Goal: Task Accomplishment & Management: Use online tool/utility

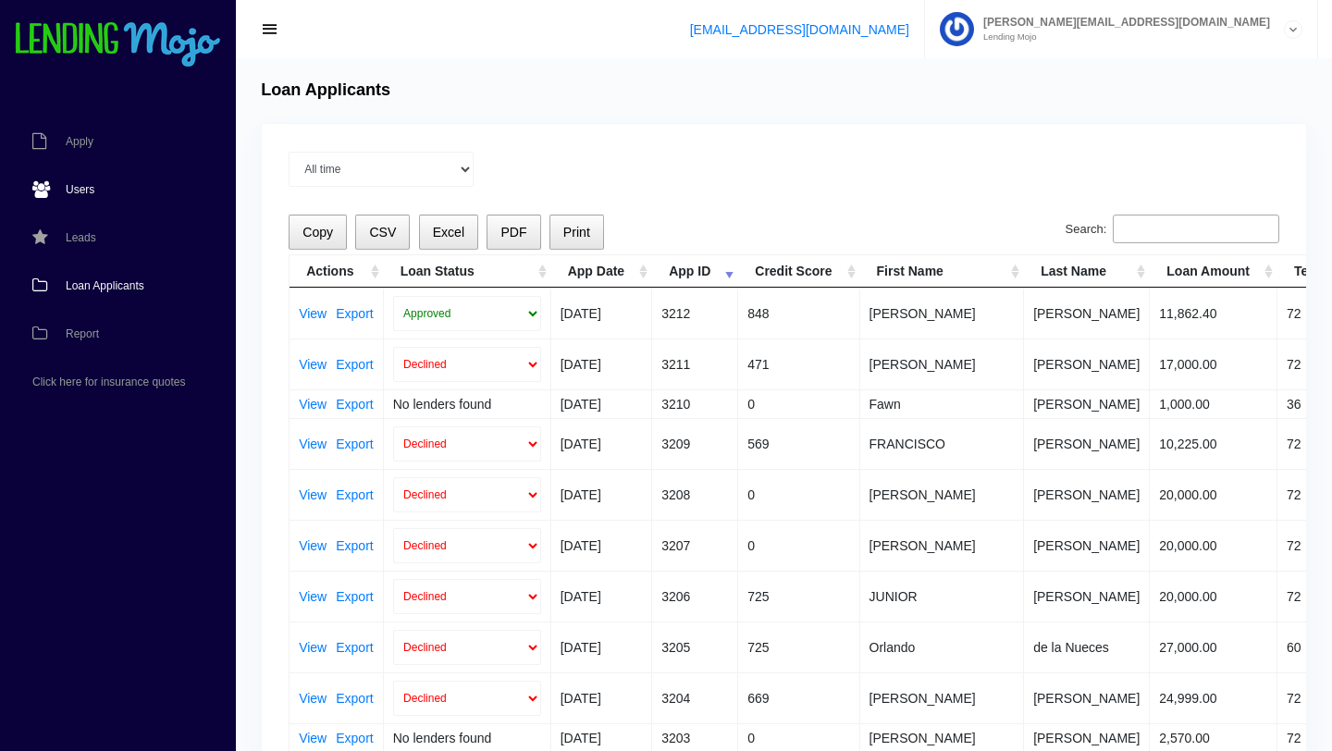
click at [82, 190] on span "Users" at bounding box center [80, 189] width 29 height 11
click at [494, 174] on div "All time Current Month [DATE] [DATE] [DATE] [DATE] [DATE]" at bounding box center [783, 169] width 990 height 35
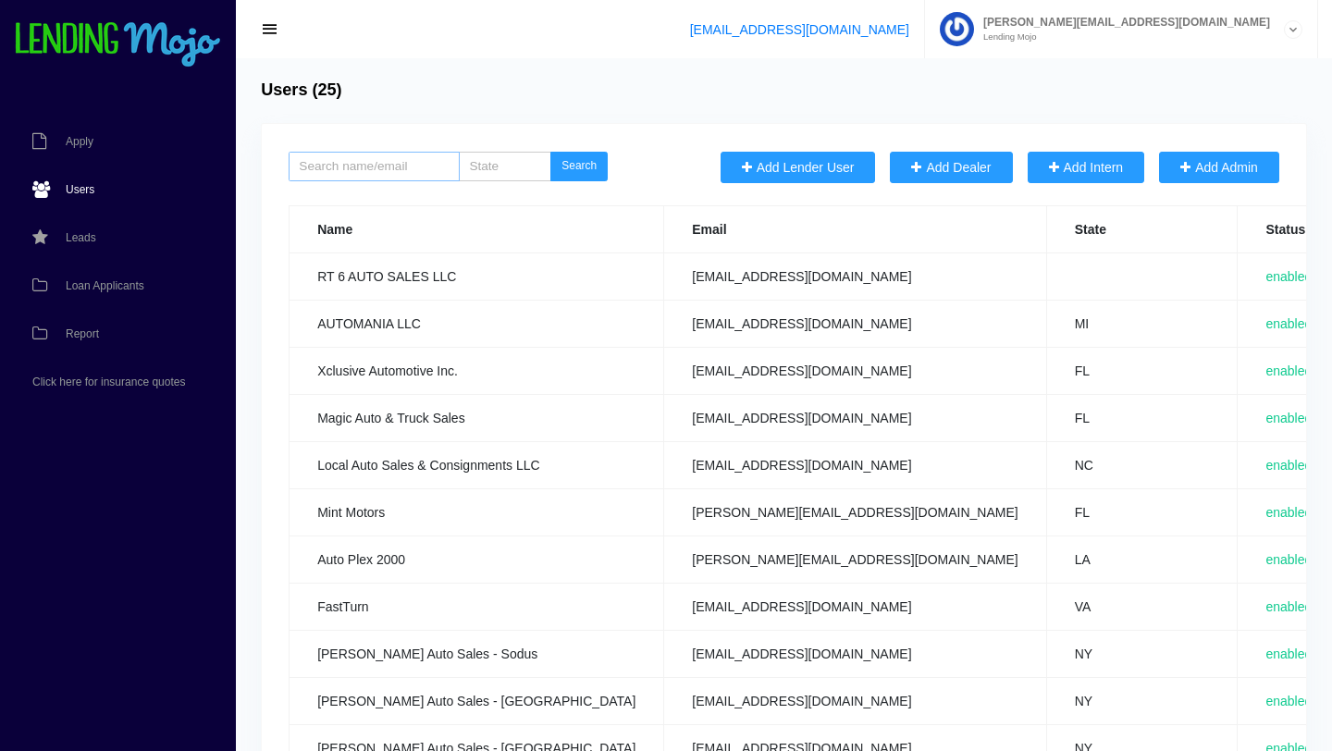
click at [357, 166] on input "search" at bounding box center [373, 167] width 171 height 30
type input "mc"
click at [550, 152] on button "Search" at bounding box center [578, 167] width 57 height 30
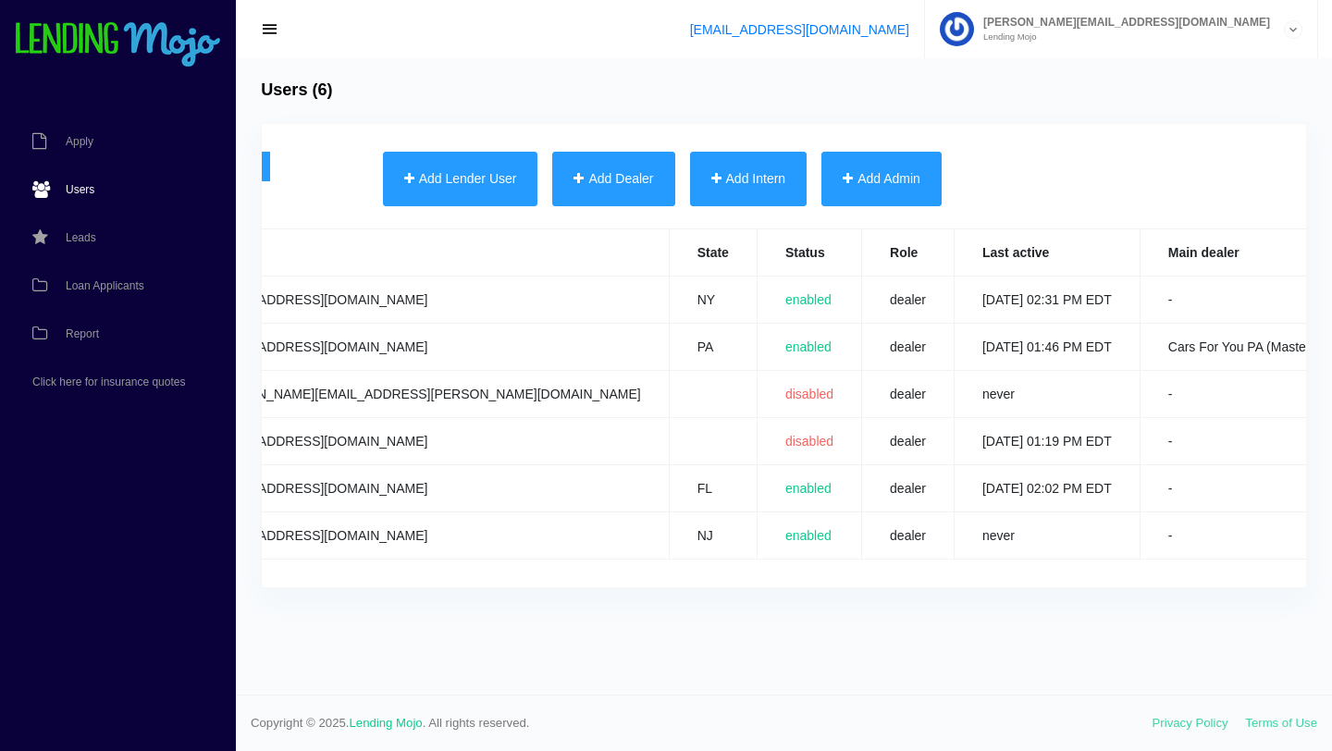
scroll to position [0, 376]
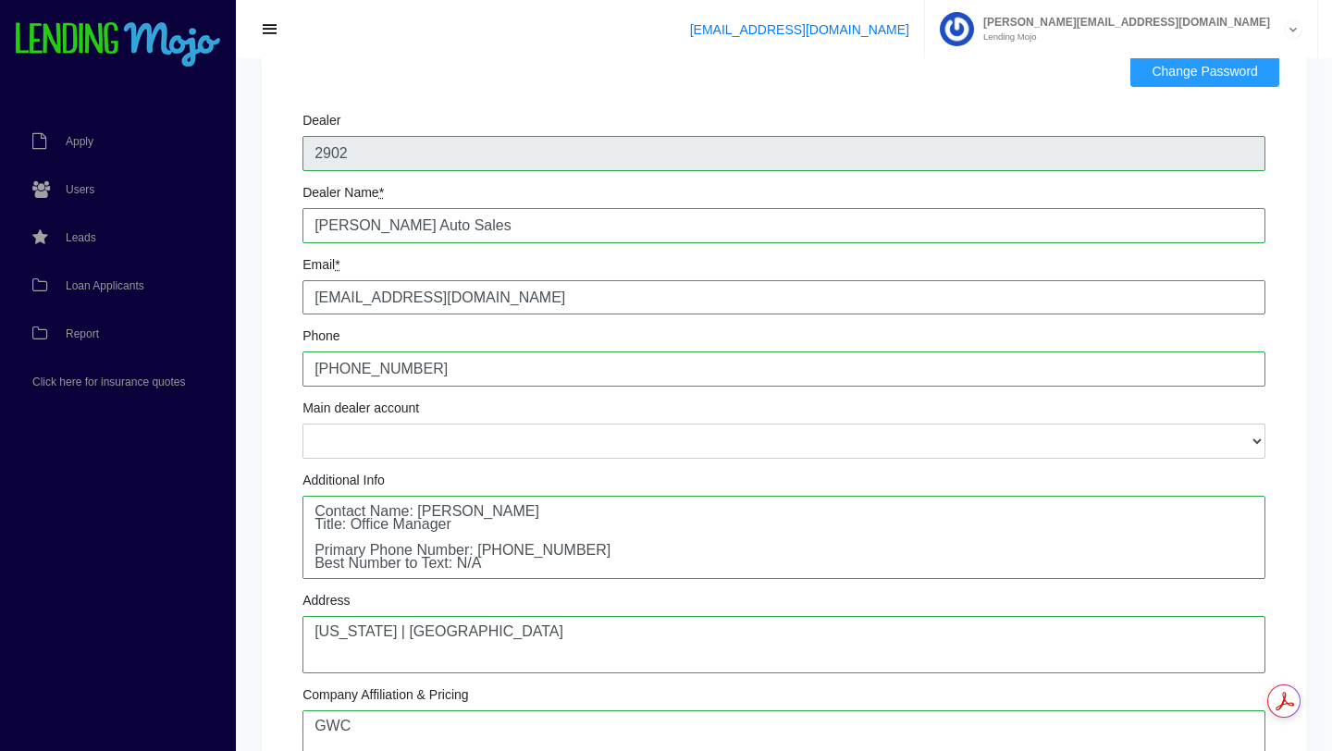
scroll to position [95, 0]
click at [82, 280] on span "Loan Applicants" at bounding box center [105, 285] width 79 height 11
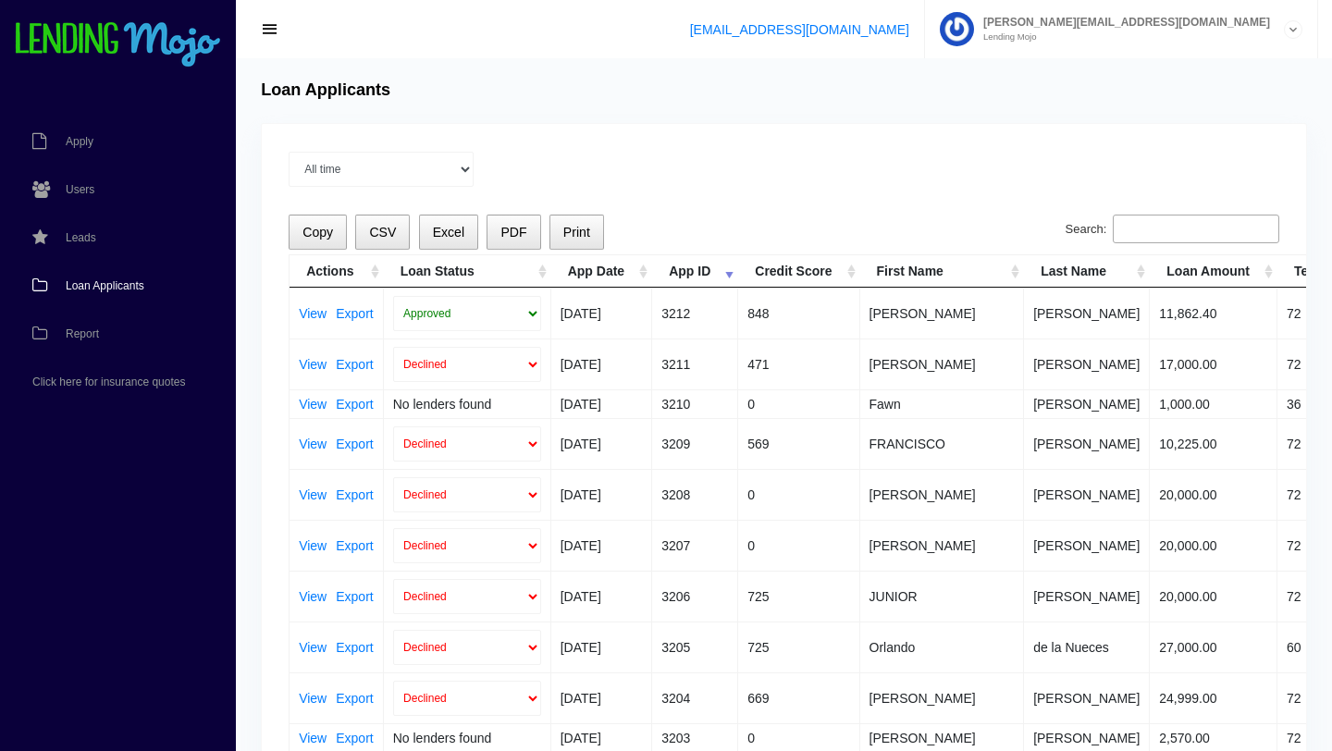
click at [654, 170] on div "All time Current Month Jul 2025 Jun 2025 May 2025 Apr 2025 Mar 2025" at bounding box center [783, 169] width 990 height 35
click at [1220, 233] on input "Search:" at bounding box center [1195, 230] width 166 height 30
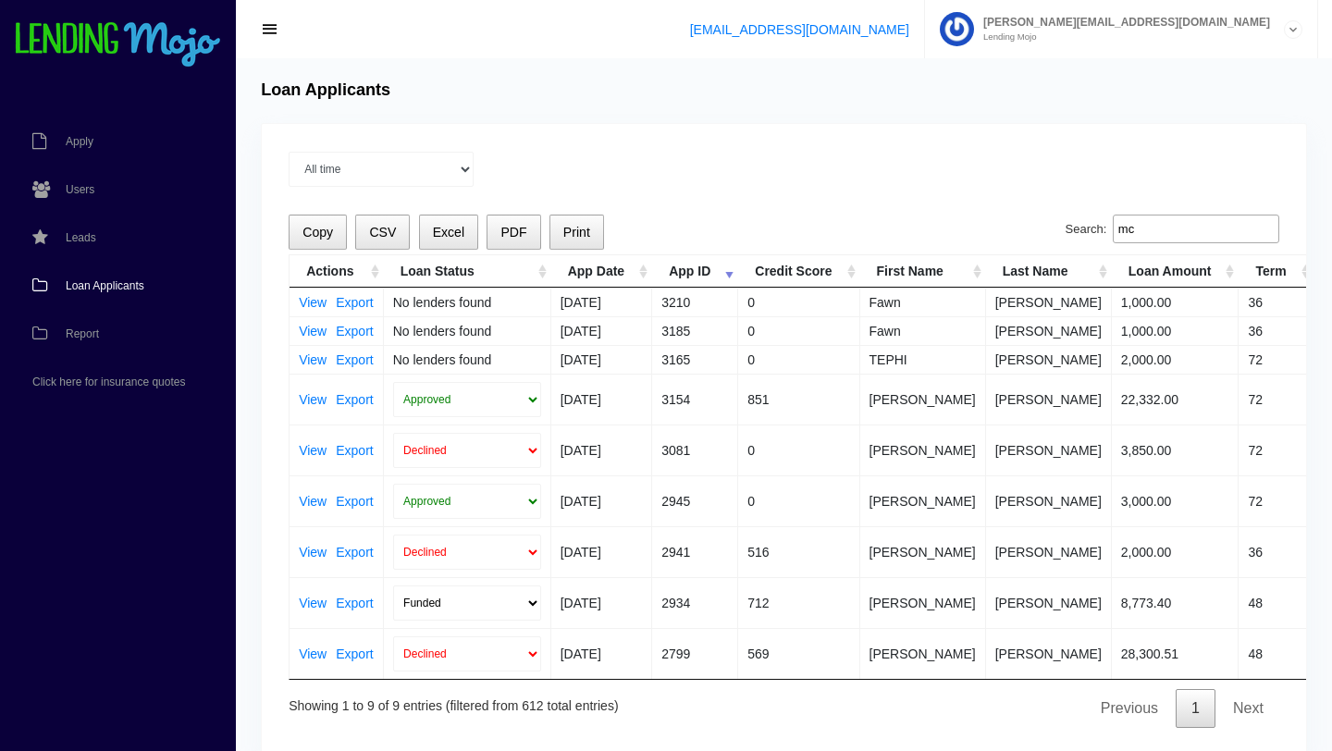
type input "m"
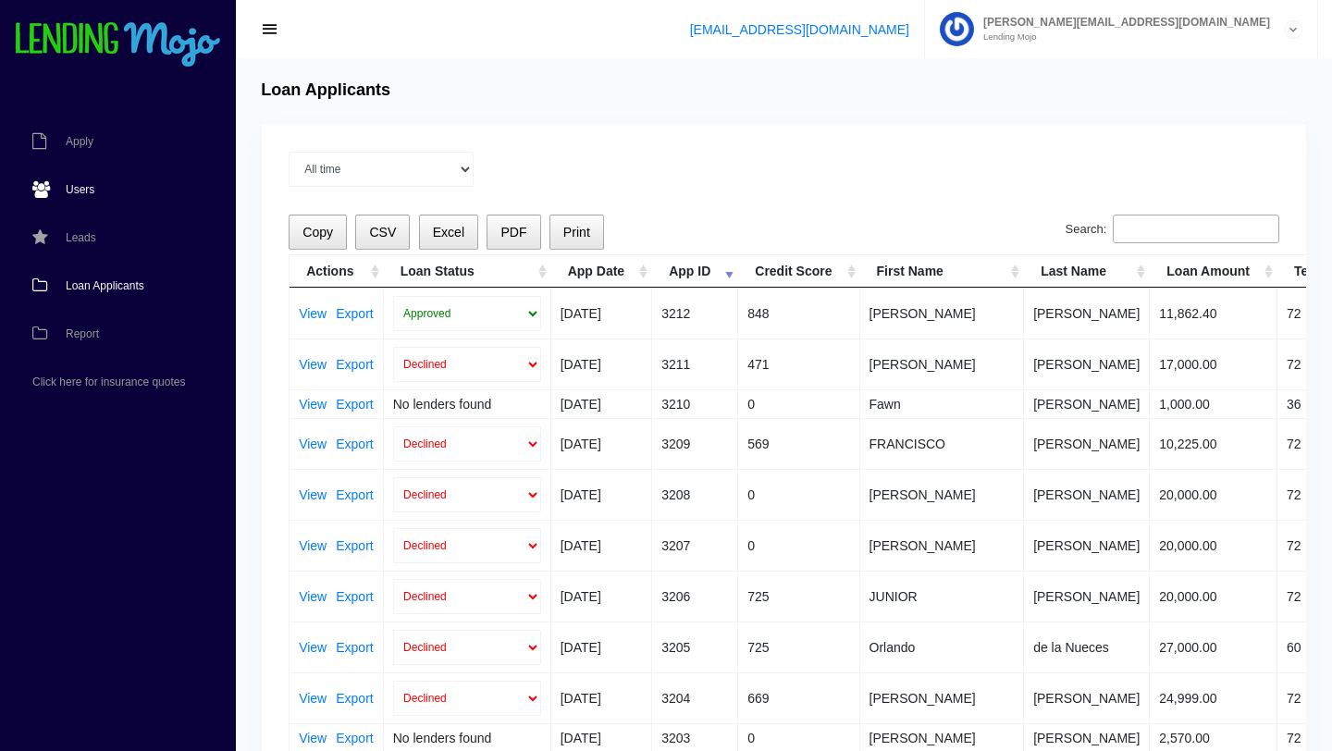
click at [85, 197] on link "Users" at bounding box center [108, 190] width 217 height 48
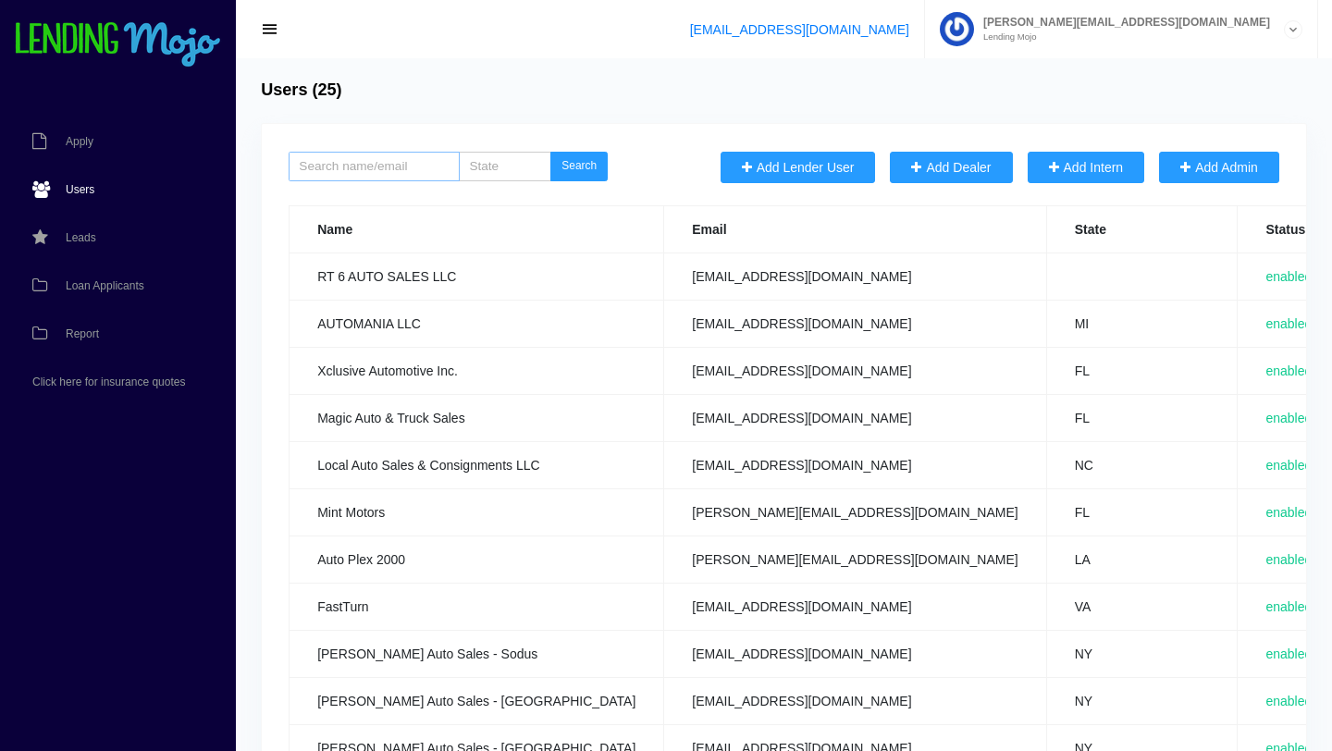
click at [409, 166] on input "search" at bounding box center [373, 167] width 171 height 30
type input "mc"
click at [550, 152] on button "Search" at bounding box center [578, 167] width 57 height 30
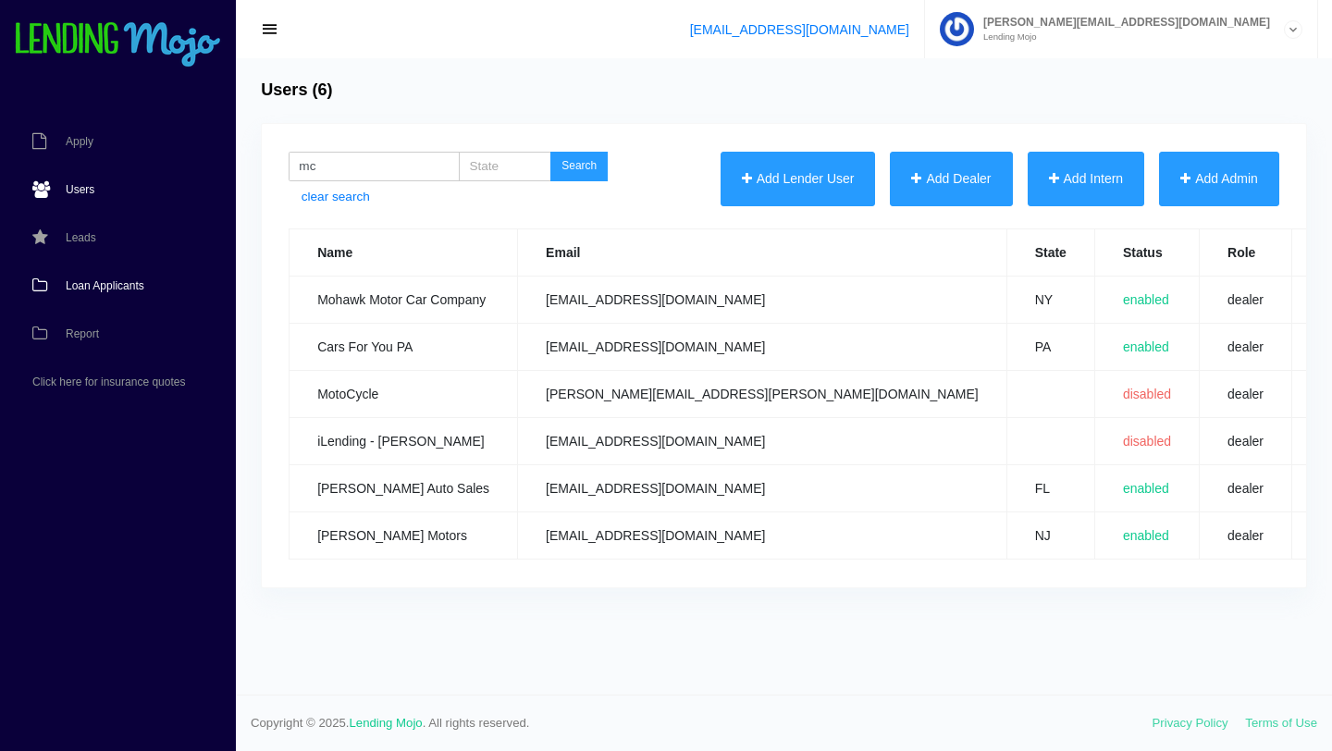
click at [95, 282] on span "Loan Applicants" at bounding box center [105, 285] width 79 height 11
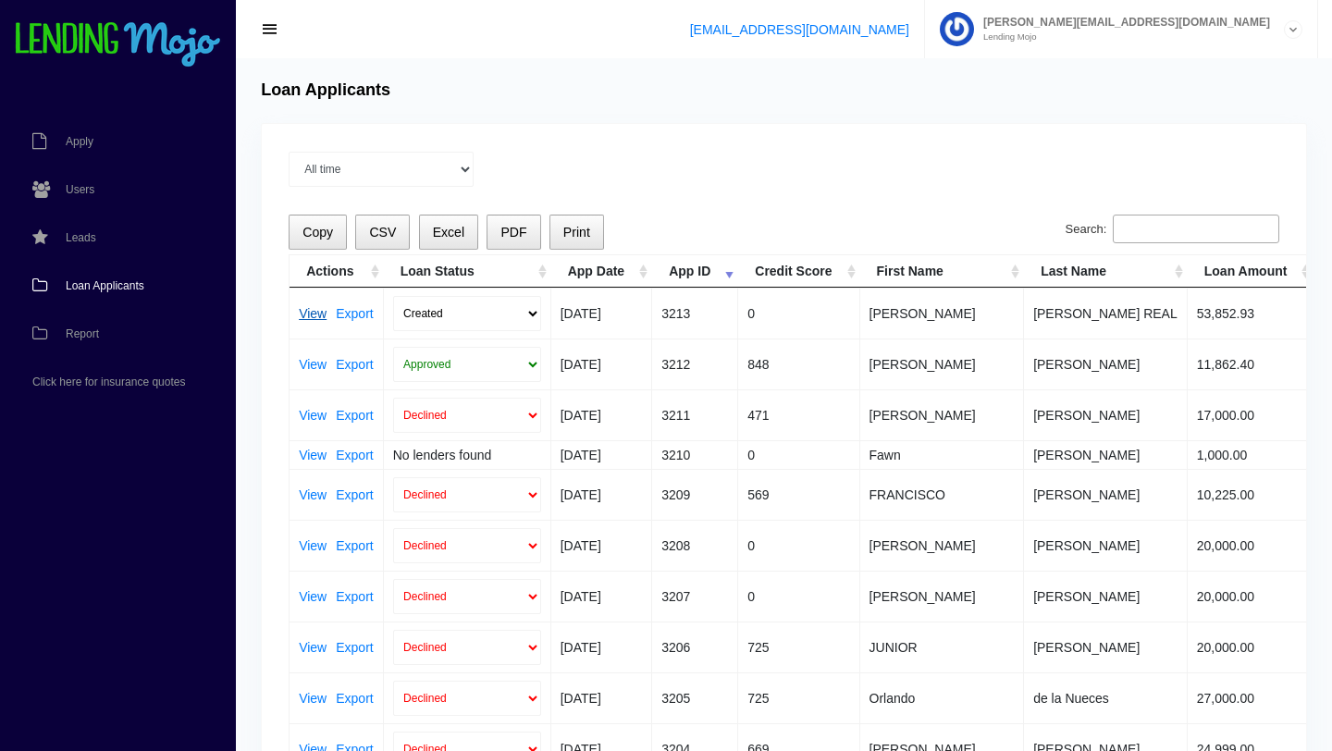
click at [313, 314] on link "View" at bounding box center [313, 313] width 28 height 13
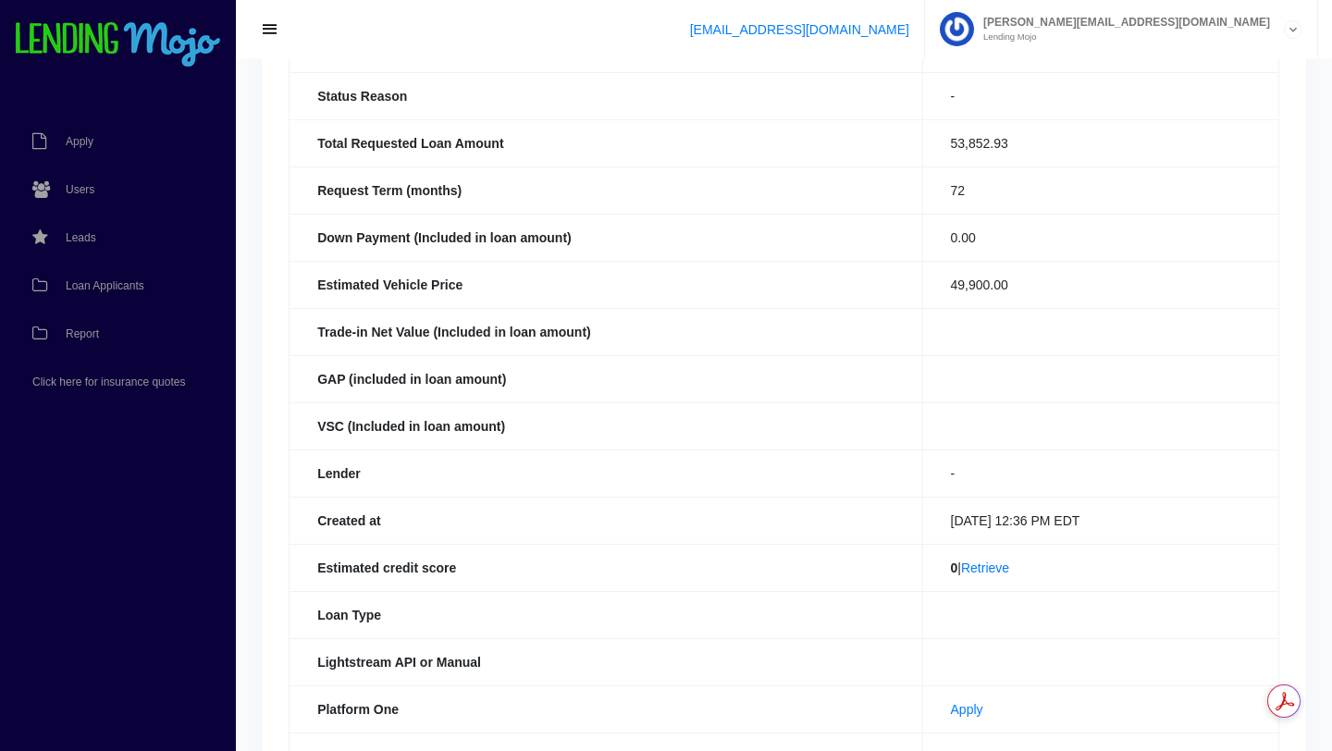
scroll to position [225, 0]
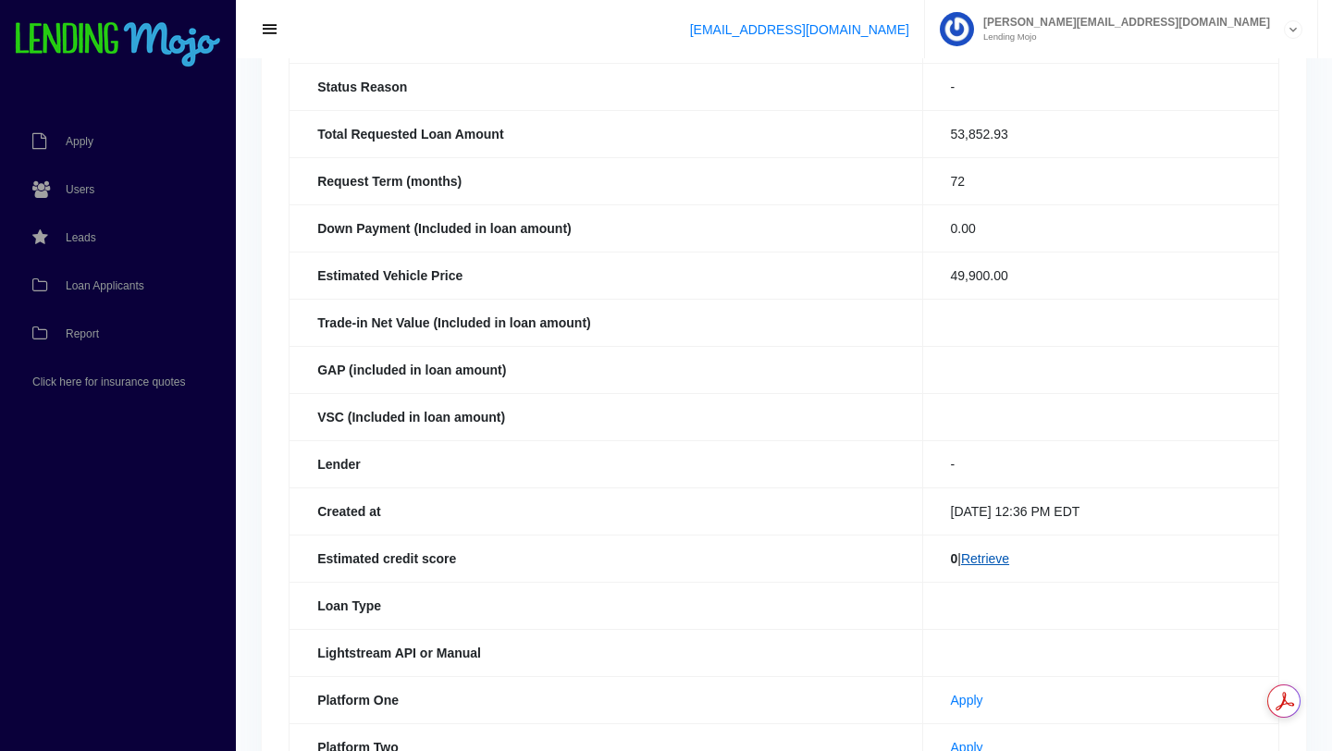
click at [983, 559] on link "Retrieve" at bounding box center [985, 558] width 48 height 15
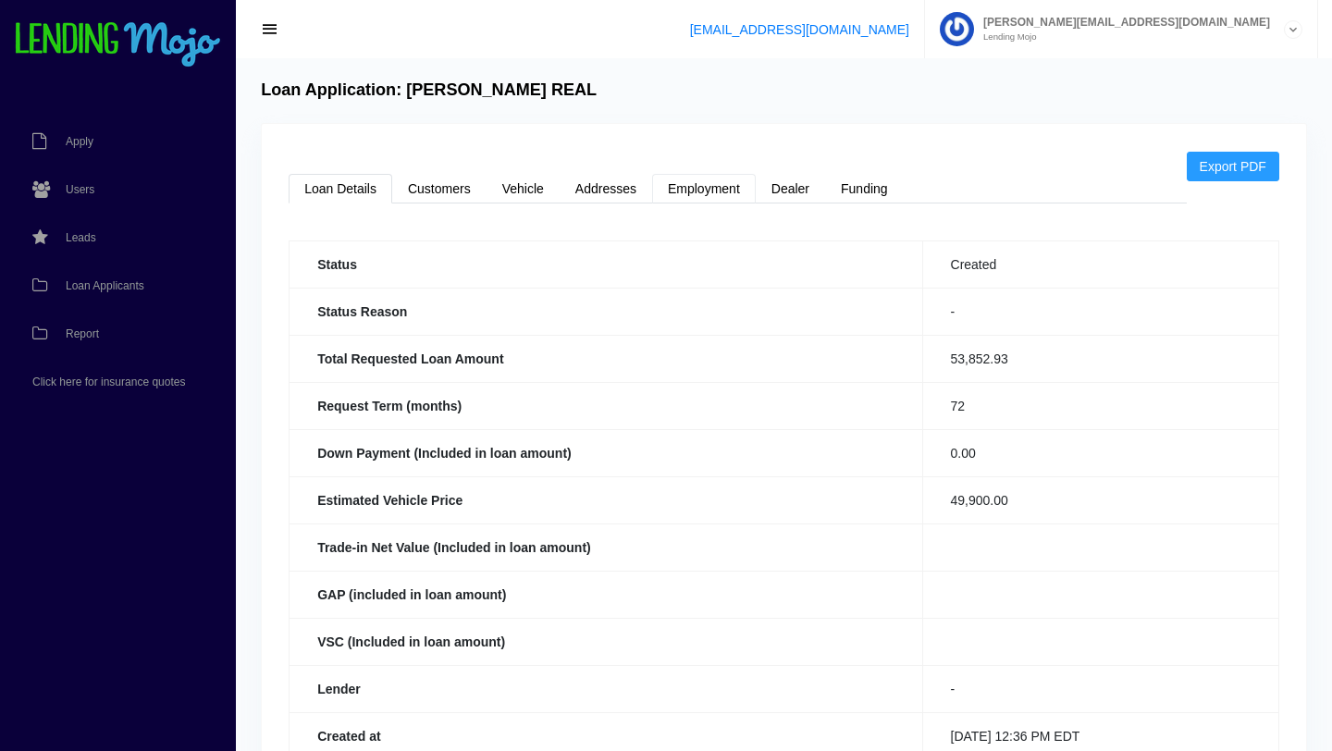
click at [706, 193] on link "Employment" at bounding box center [704, 189] width 104 height 30
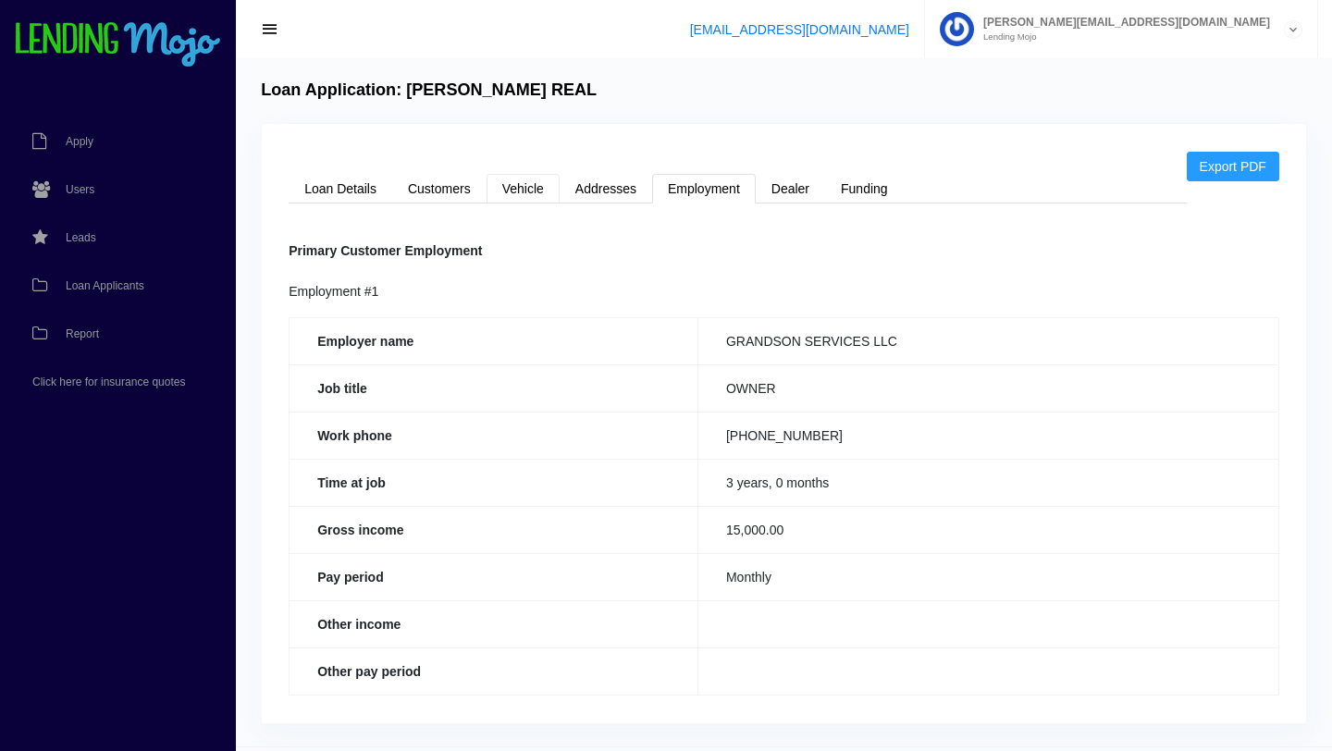
click at [522, 190] on link "Vehicle" at bounding box center [522, 189] width 73 height 30
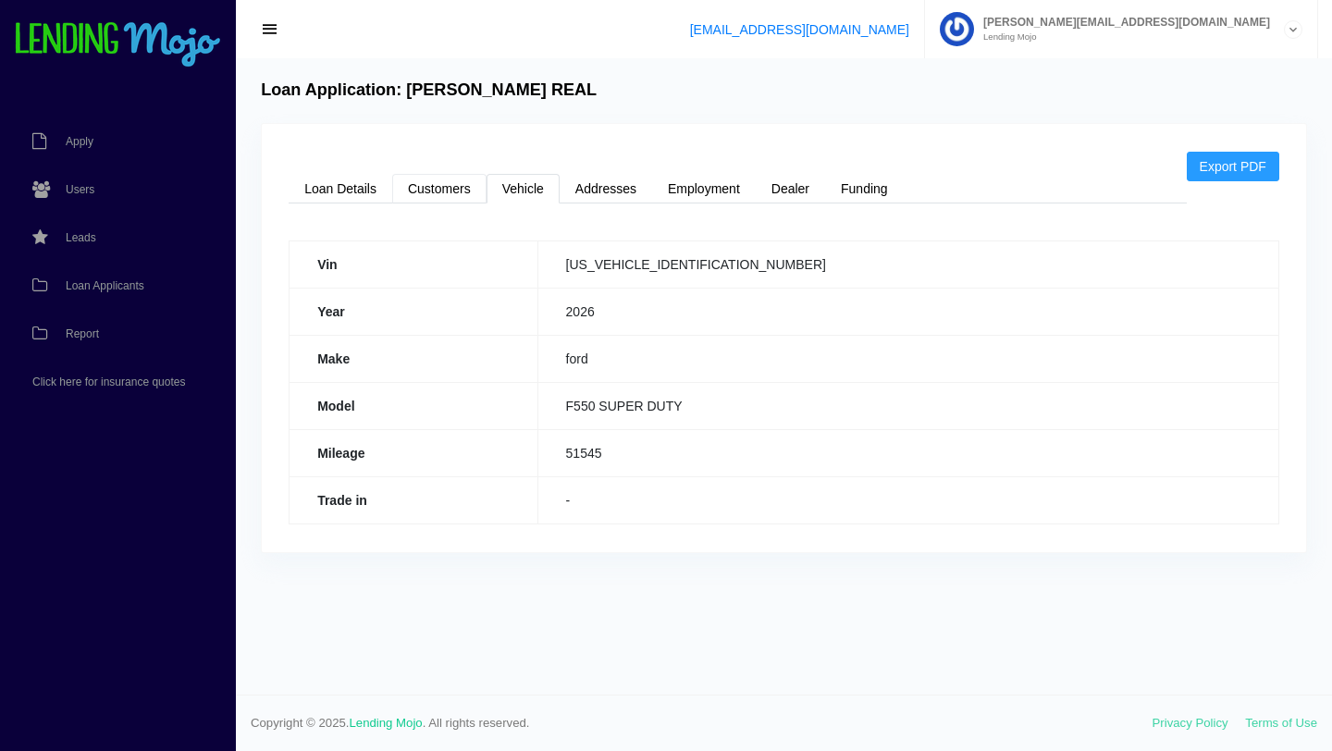
click at [415, 192] on link "Customers" at bounding box center [439, 189] width 94 height 30
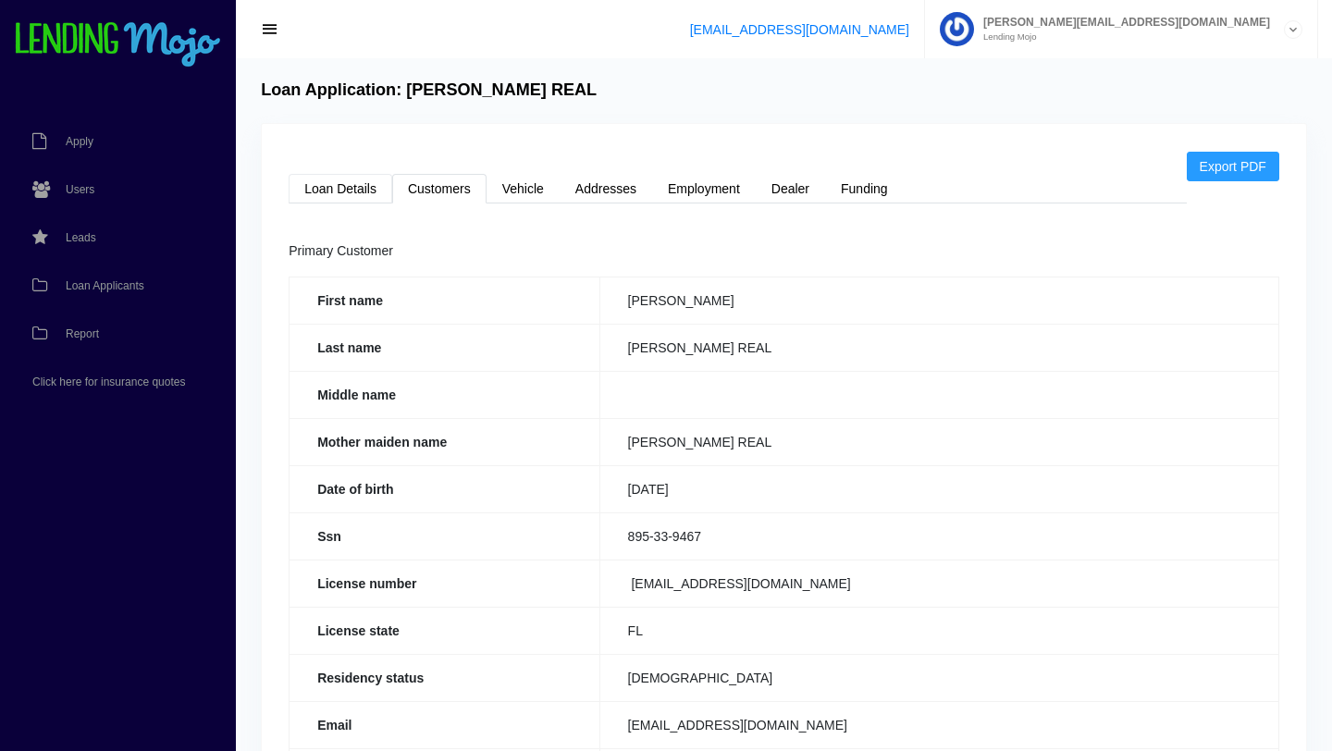
click at [354, 188] on link "Loan Details" at bounding box center [340, 189] width 104 height 30
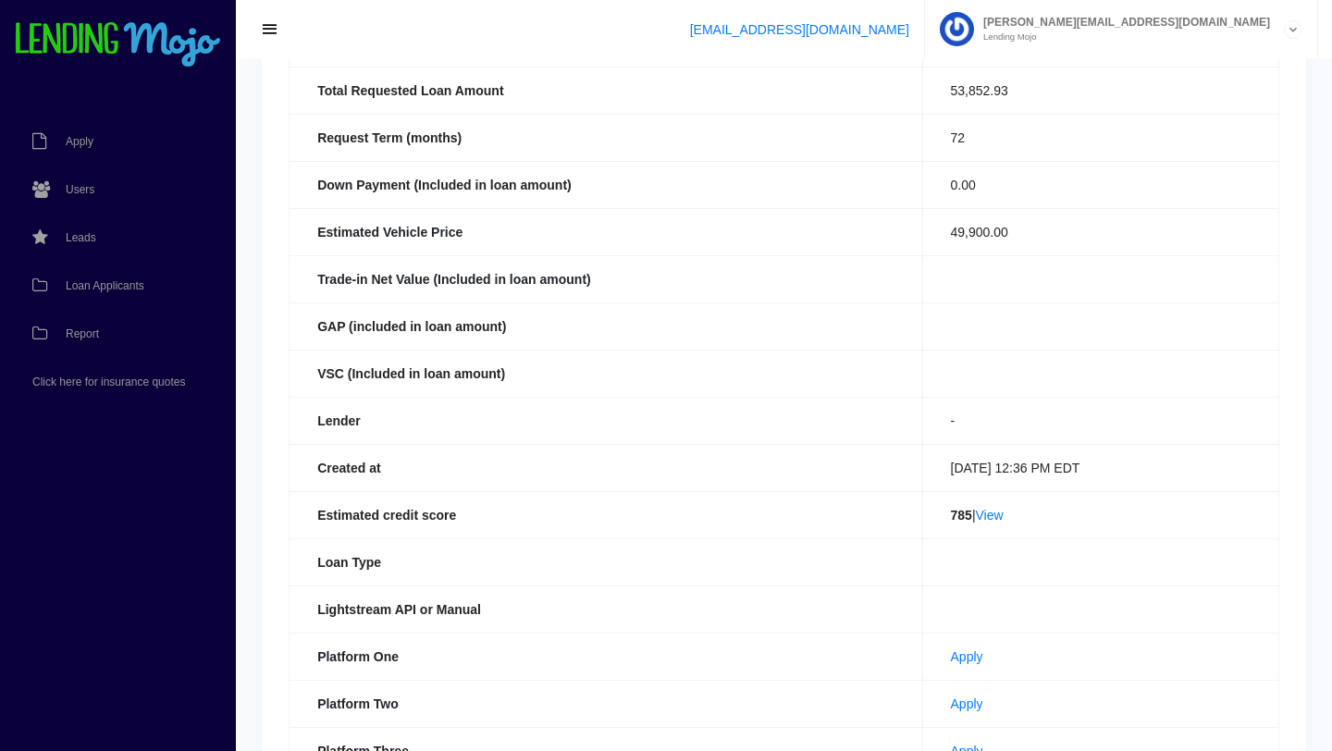
scroll to position [446, 0]
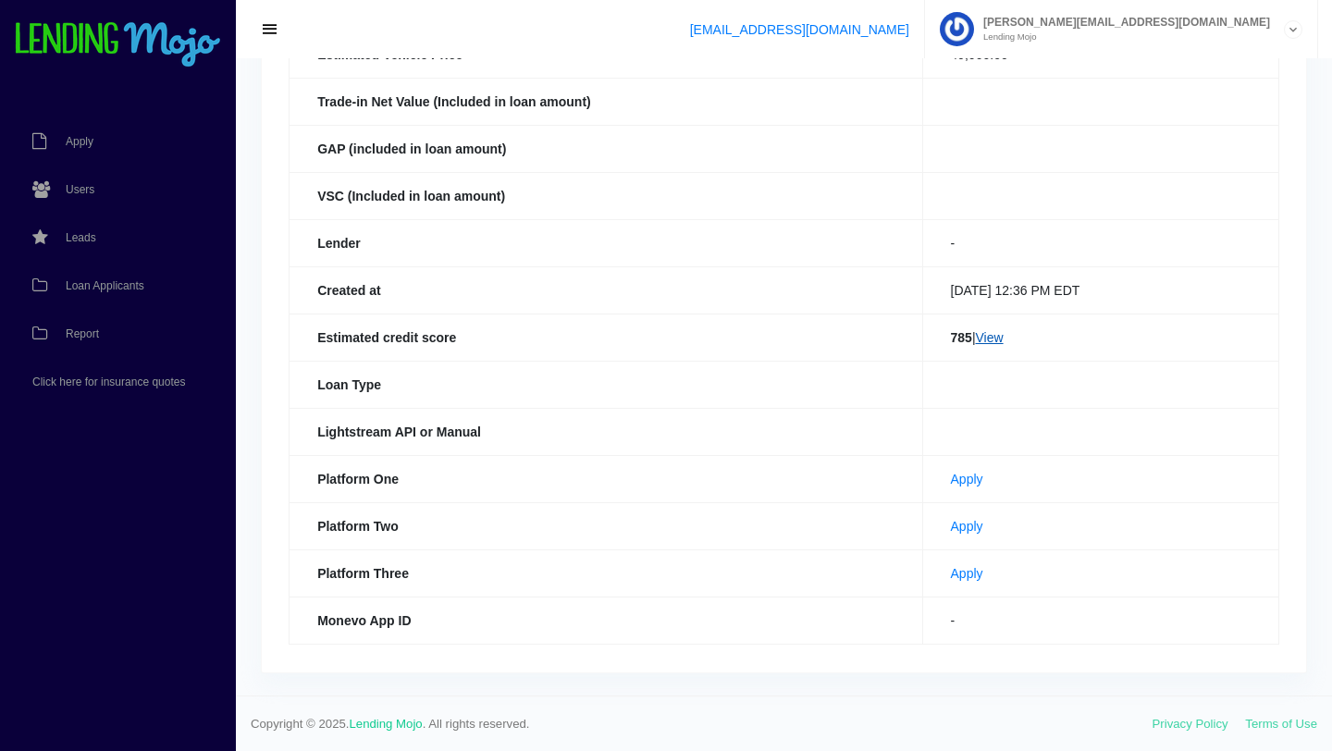
click at [979, 339] on link "View" at bounding box center [990, 337] width 28 height 15
click at [951, 523] on link "Apply" at bounding box center [967, 526] width 32 height 15
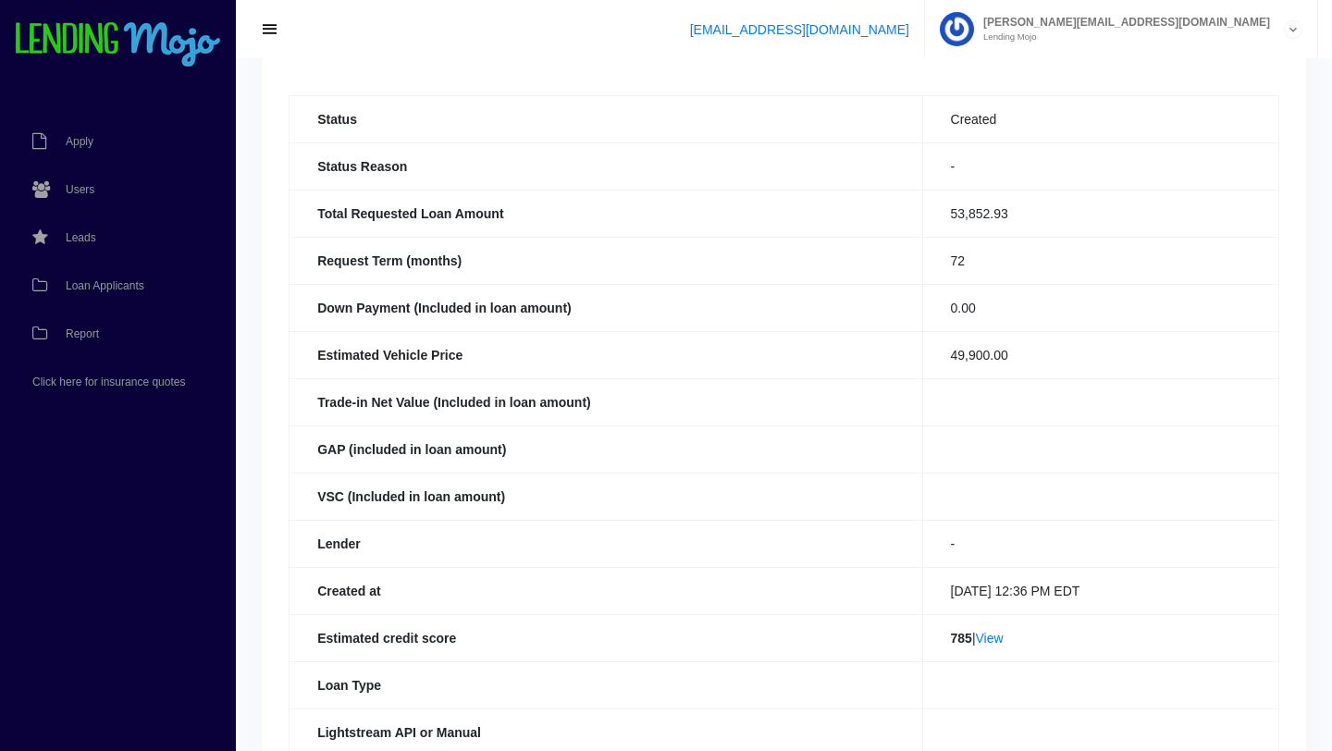
scroll to position [59, 0]
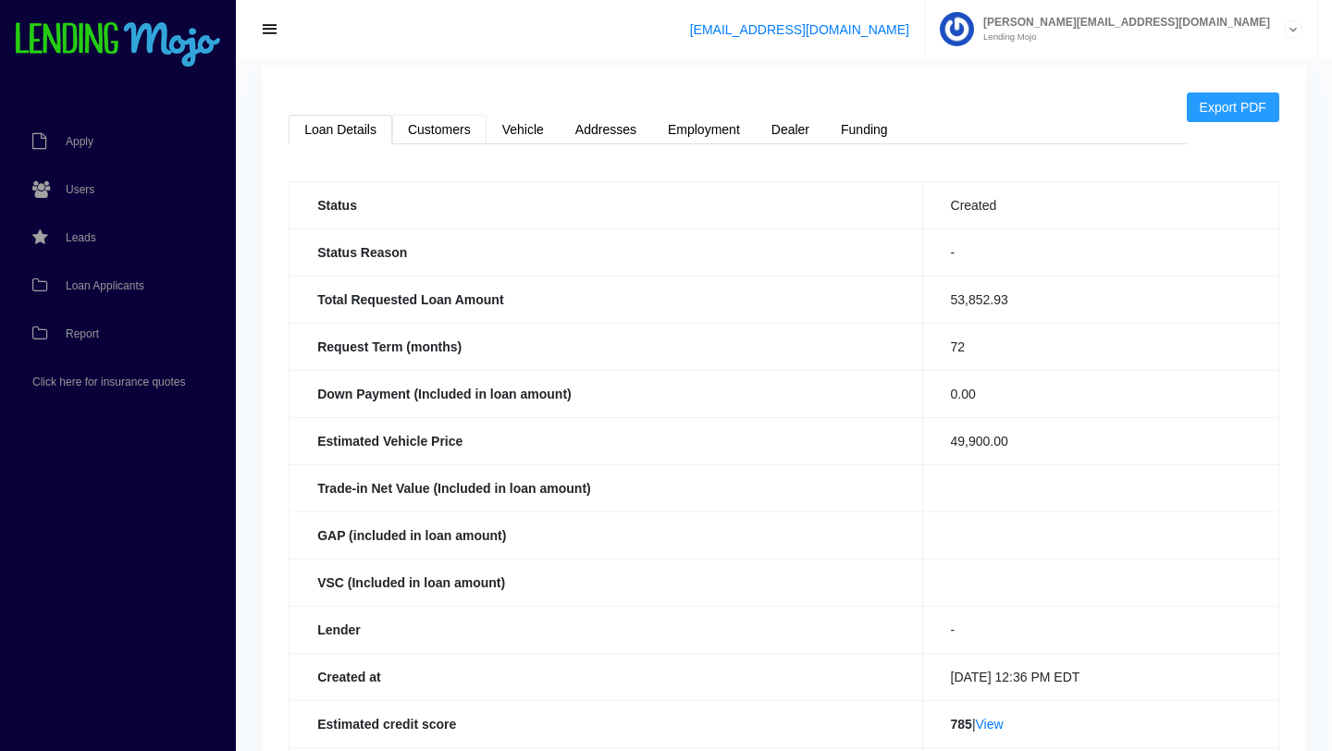
click at [428, 129] on link "Customers" at bounding box center [439, 130] width 94 height 30
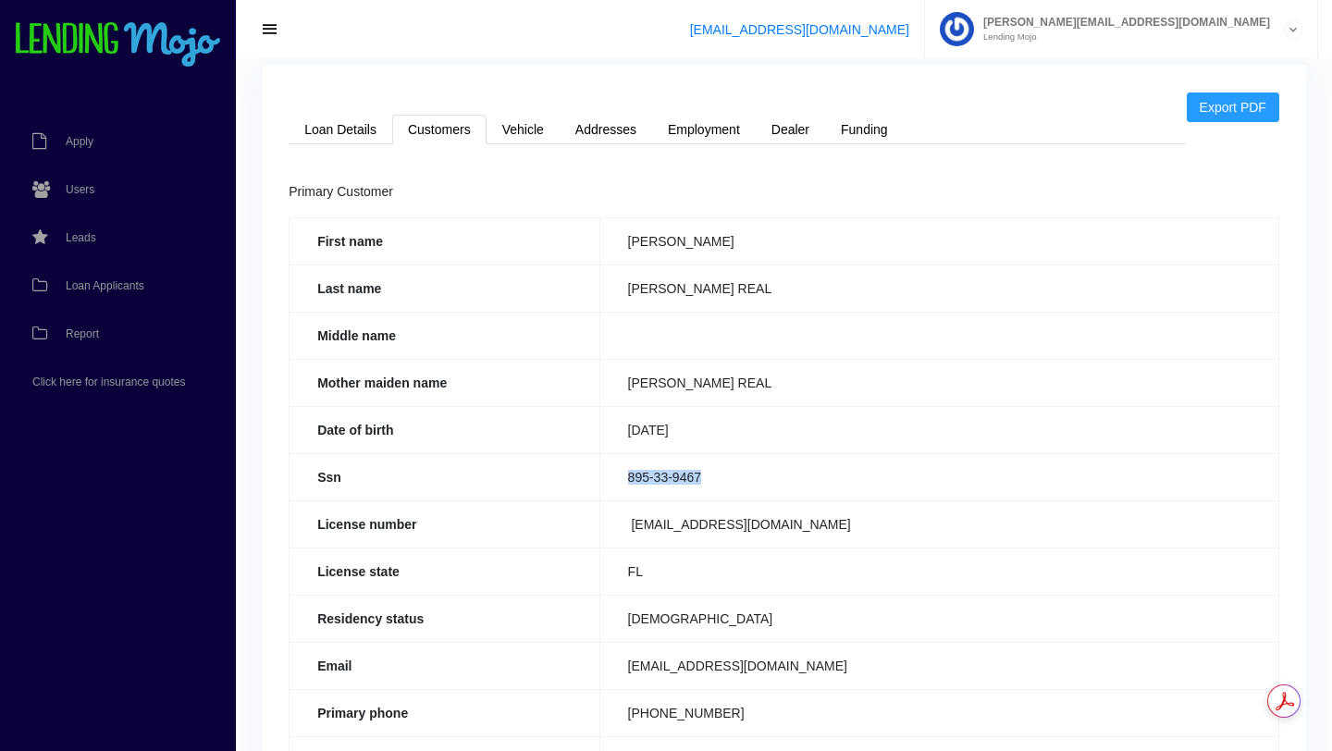
drag, startPoint x: 705, startPoint y: 473, endPoint x: 621, endPoint y: 475, distance: 83.3
click at [621, 475] on td "895-33-9467" at bounding box center [938, 476] width 679 height 47
copy td "895-33-9467"
click at [338, 136] on link "Loan Details" at bounding box center [340, 130] width 104 height 30
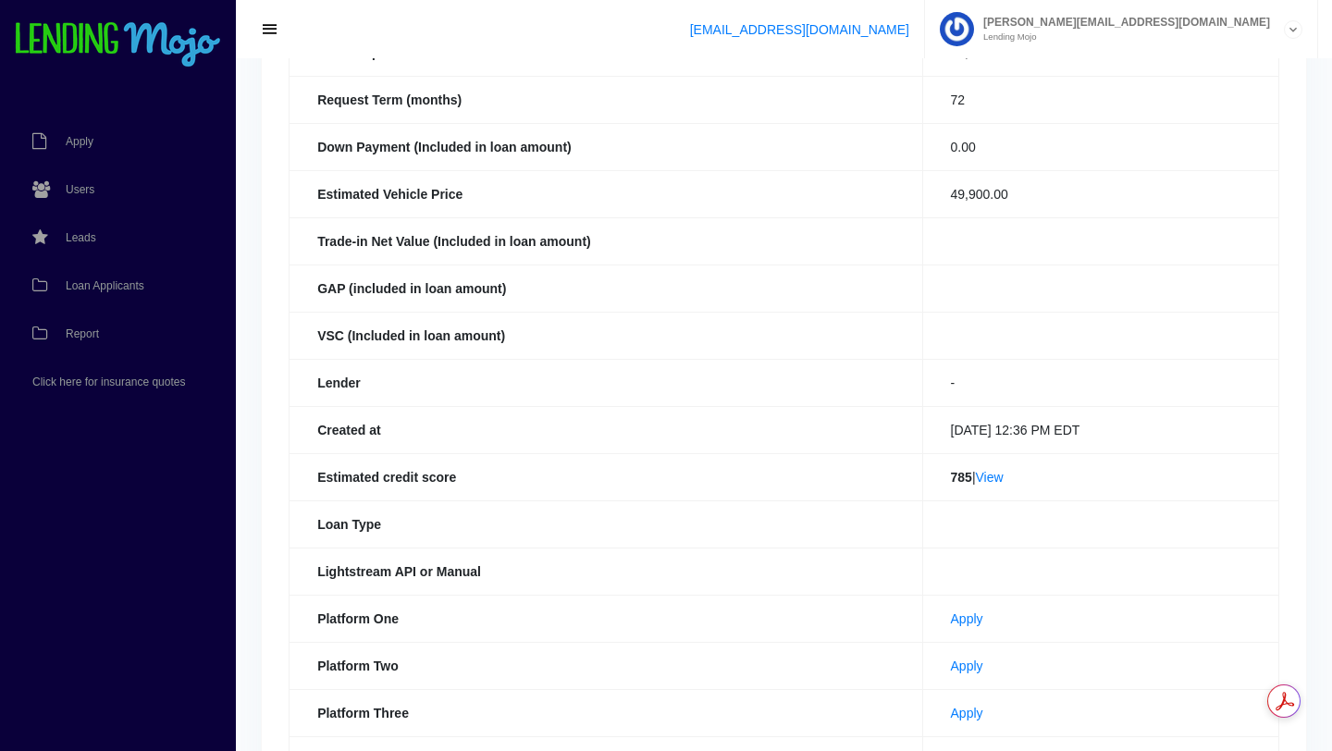
scroll to position [305, 0]
click at [988, 479] on link "View" at bounding box center [990, 478] width 28 height 15
click at [118, 282] on span "Loan Applicants" at bounding box center [105, 285] width 79 height 11
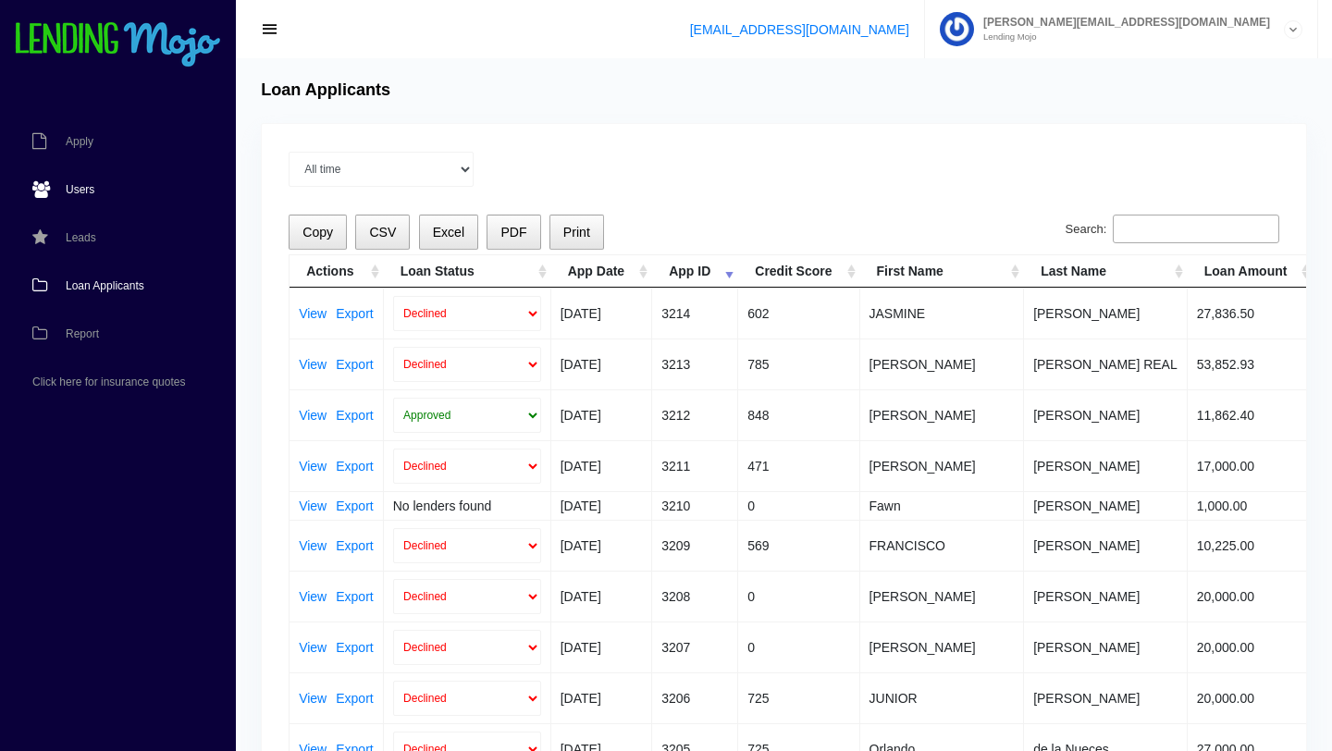
click at [86, 187] on span "Users" at bounding box center [80, 189] width 29 height 11
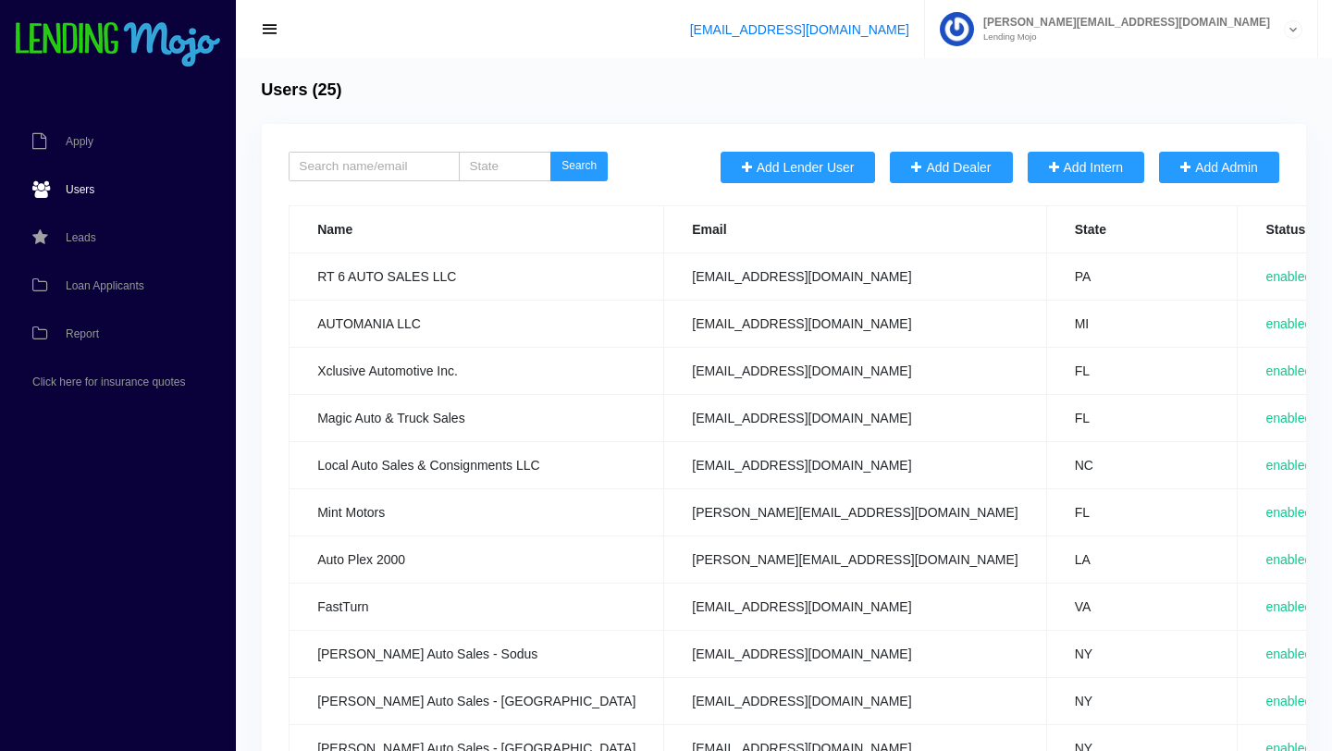
click at [104, 284] on span "Loan Applicants" at bounding box center [105, 285] width 79 height 11
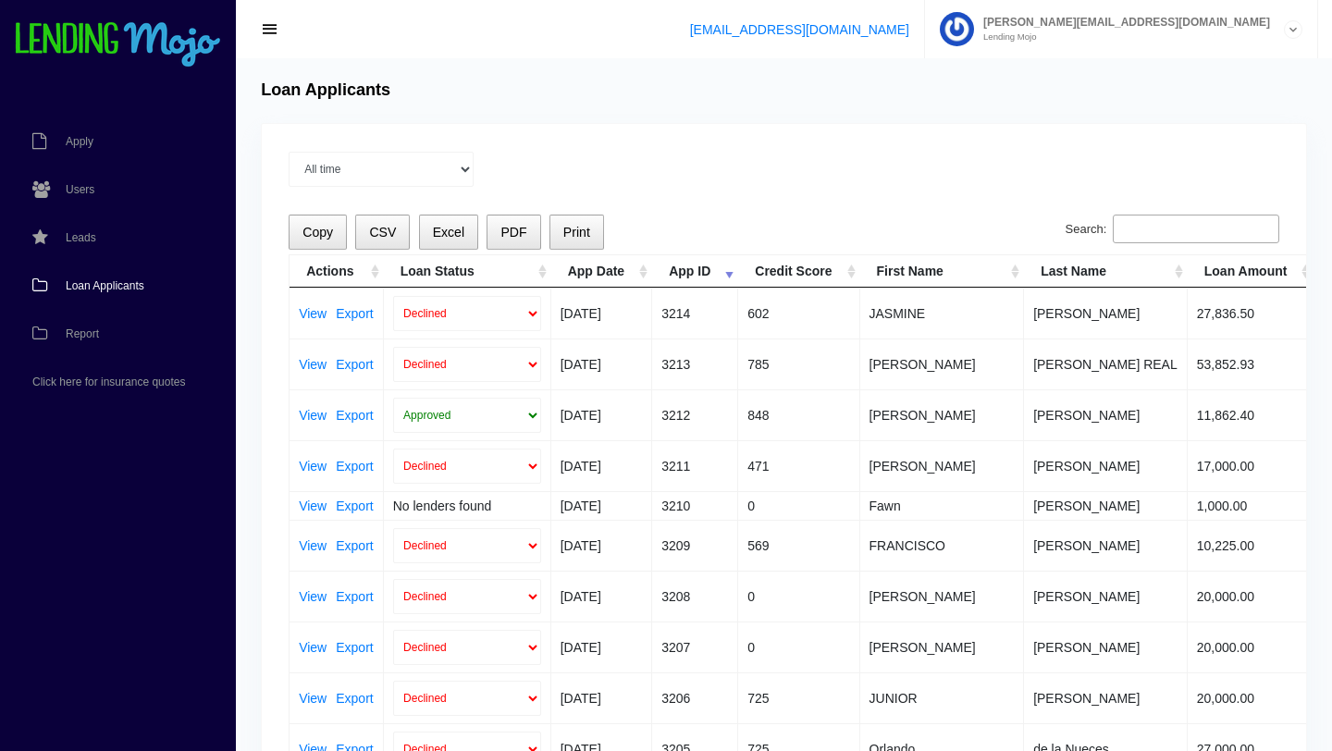
click at [1188, 223] on input "Search:" at bounding box center [1195, 230] width 166 height 30
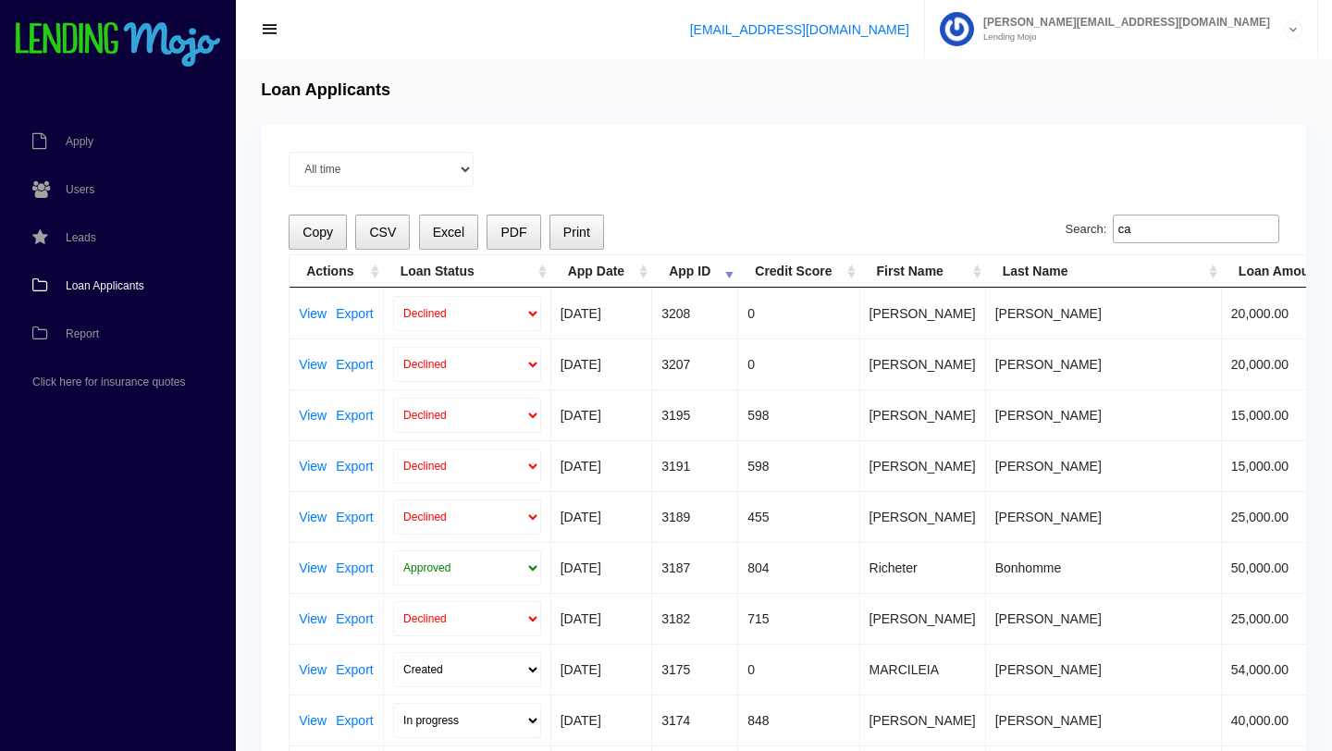
type input "c"
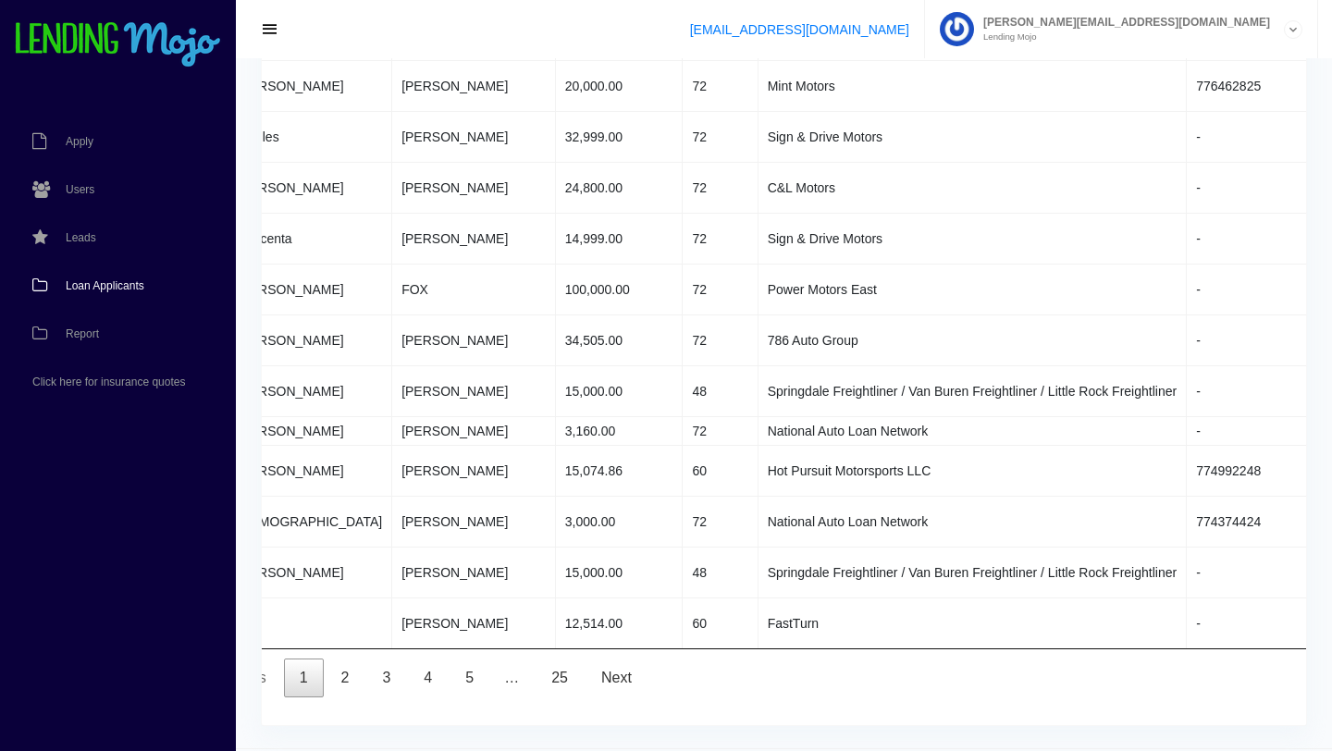
scroll to position [898, 0]
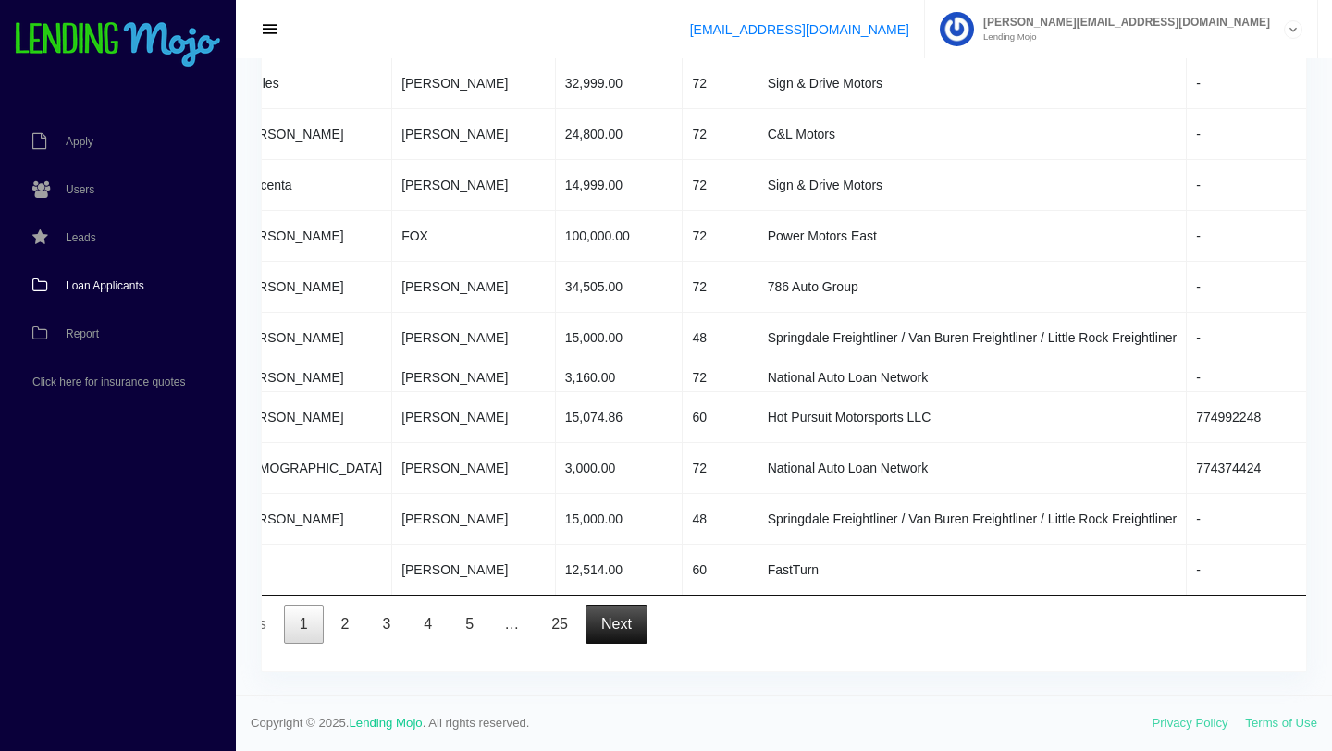
click at [630, 620] on link "Next" at bounding box center [616, 624] width 62 height 39
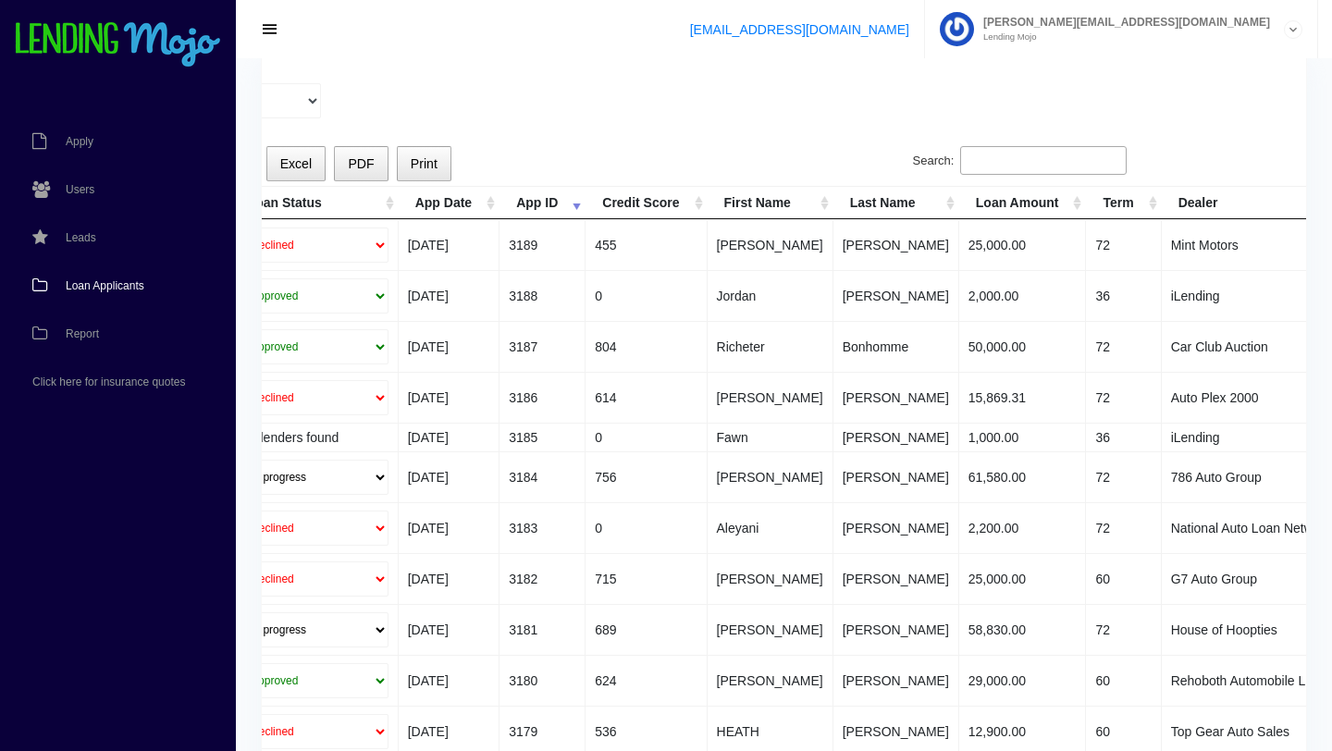
scroll to position [0, 0]
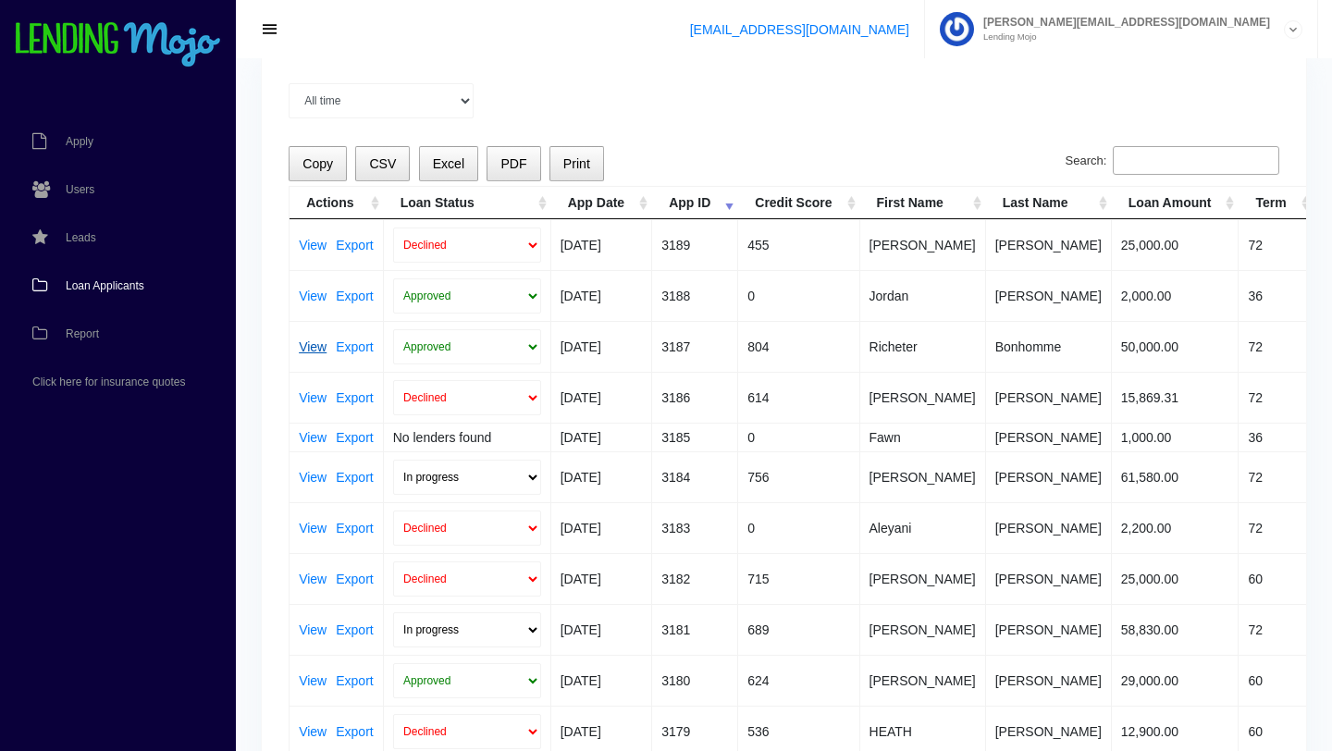
click at [313, 350] on link "View" at bounding box center [313, 346] width 28 height 13
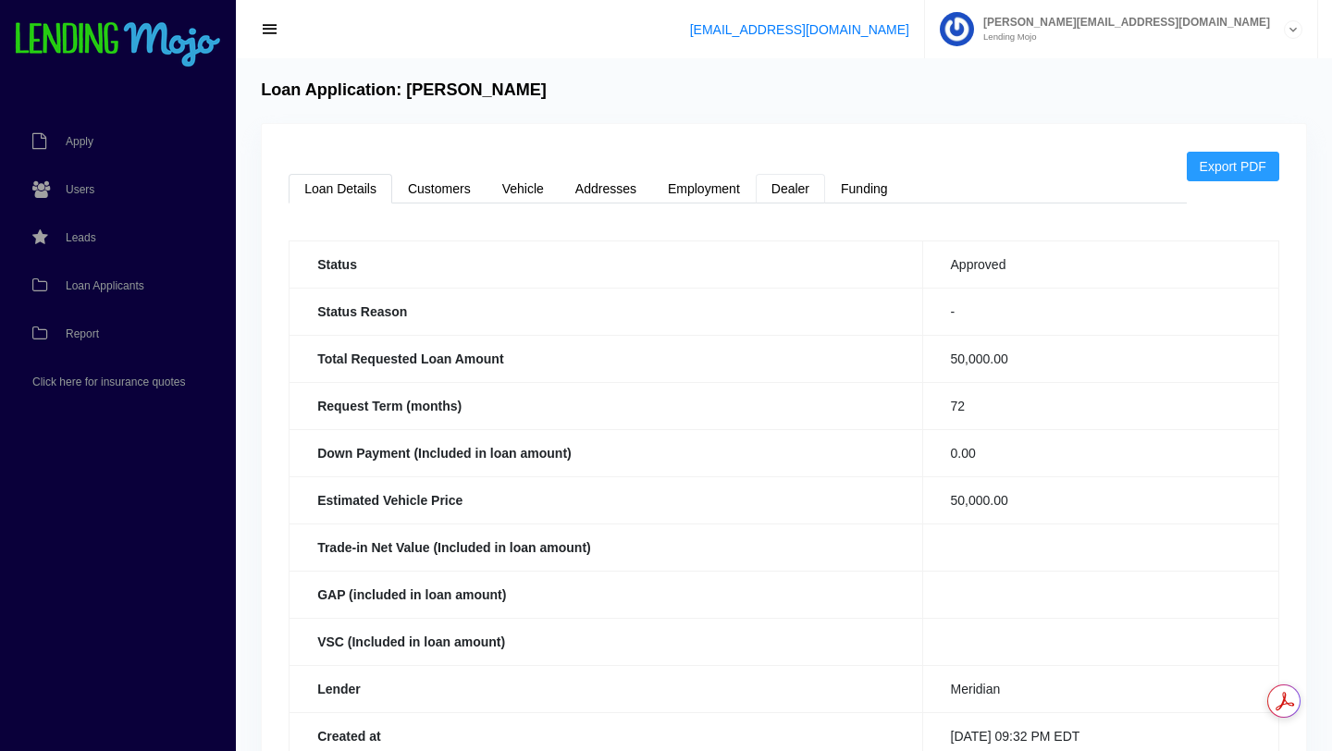
click at [790, 184] on link "Dealer" at bounding box center [789, 189] width 69 height 30
